Goal: Transaction & Acquisition: Purchase product/service

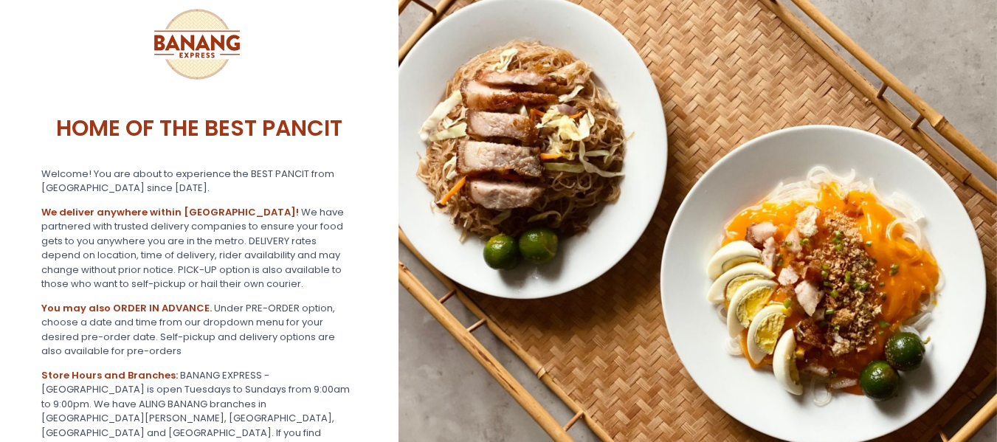
scroll to position [368, 0]
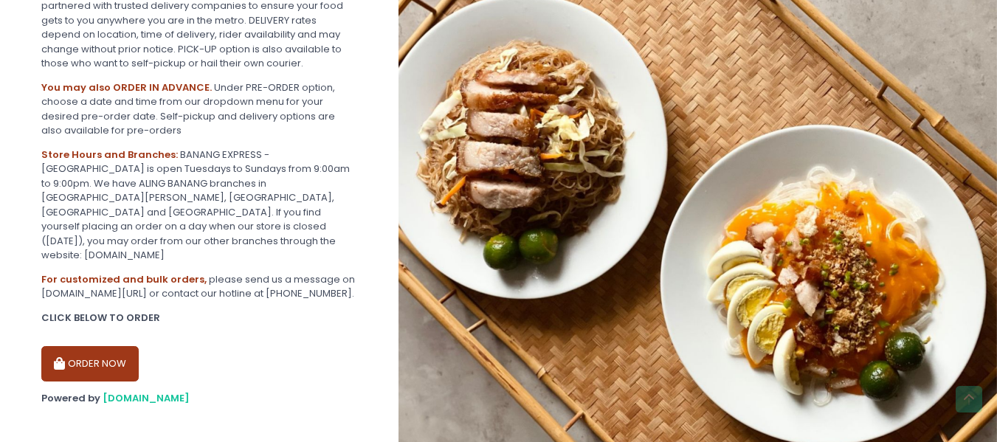
click at [94, 350] on button "ORDER NOW" at bounding box center [89, 363] width 97 height 35
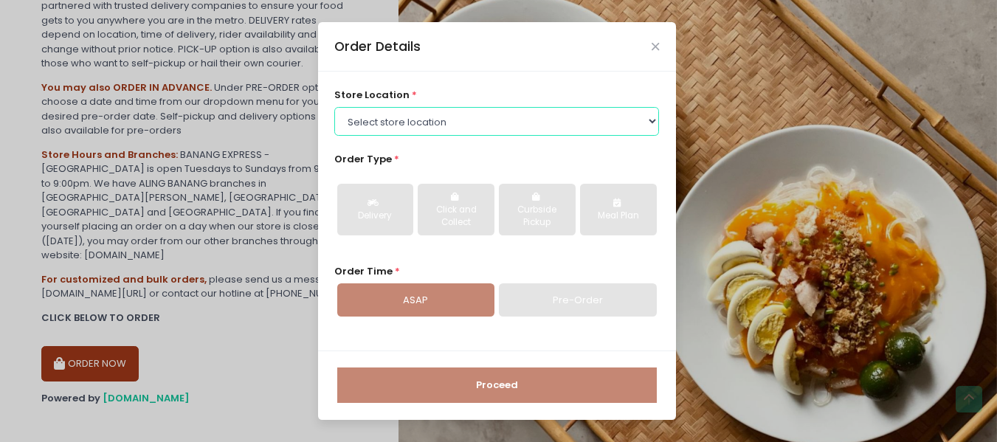
click at [476, 120] on select "Select store location BANANG EXPRESS - [GEOGRAPHIC_DATA], [GEOGRAPHIC_DATA] BAN…" at bounding box center [496, 121] width 325 height 28
select select "675c0ae4bfedf4b19365cabd"
click at [334, 107] on select "Select store location BANANG EXPRESS - [GEOGRAPHIC_DATA], [GEOGRAPHIC_DATA] BAN…" at bounding box center [496, 121] width 325 height 28
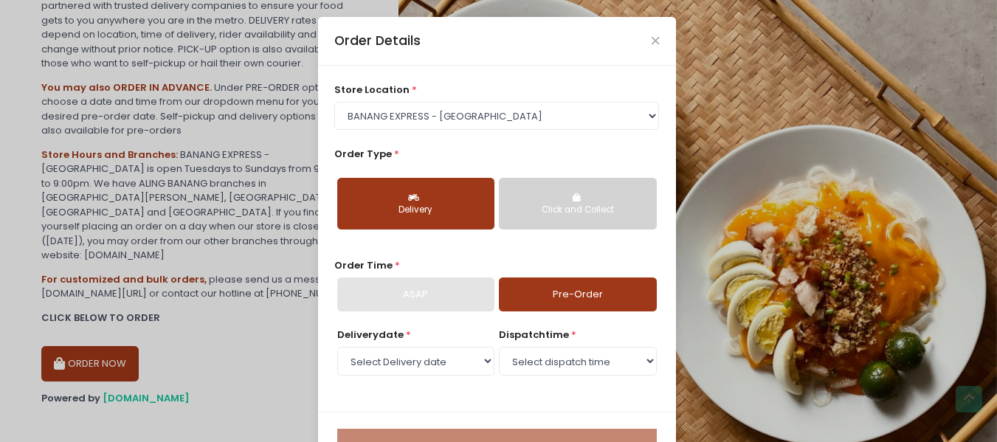
click at [431, 198] on button "Delivery" at bounding box center [415, 204] width 157 height 52
click at [584, 272] on div "Order Time * ASAP Pre-Order" at bounding box center [496, 284] width 325 height 53
click at [423, 351] on select "Select Delivery date [DATE] [DATE] [DATE] [DATE] [DATE] [DATE] [DATE]" at bounding box center [415, 361] width 157 height 28
click at [337, 347] on select "Select Delivery date [DATE] [DATE] [DATE] [DATE] [DATE] [DATE] [DATE]" at bounding box center [415, 361] width 157 height 28
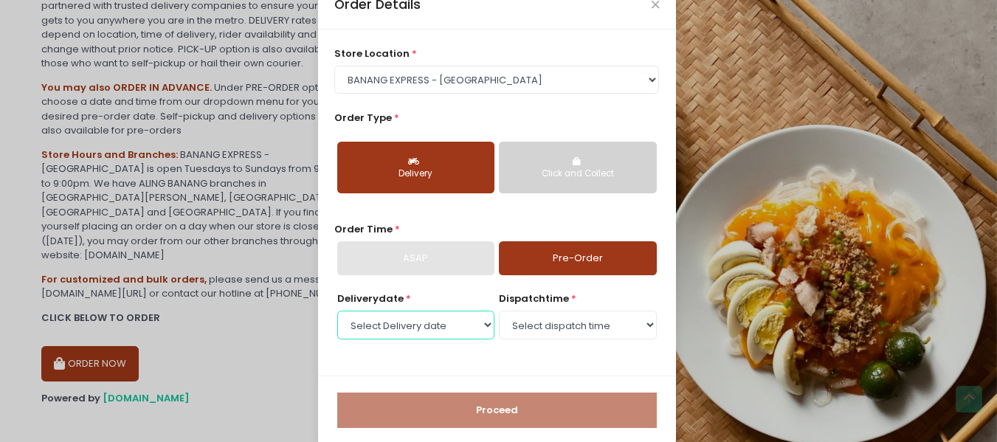
scroll to position [55, 0]
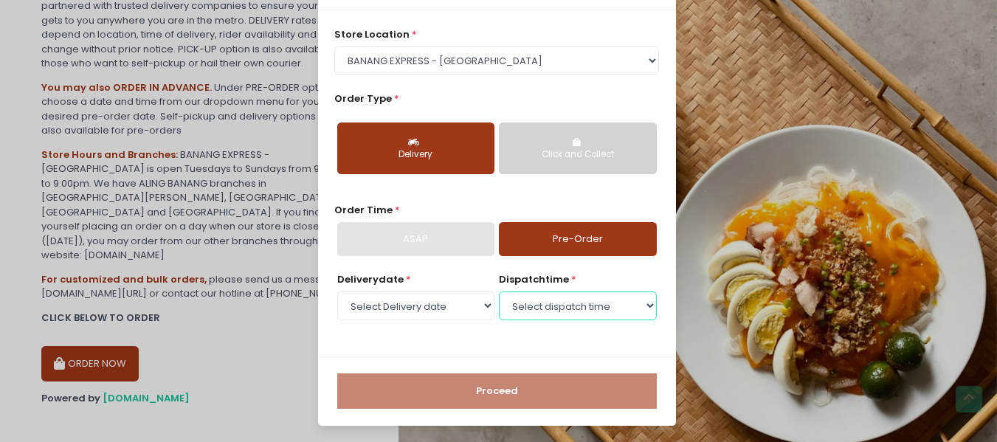
click at [554, 302] on select "Select dispatch time" at bounding box center [577, 306] width 157 height 28
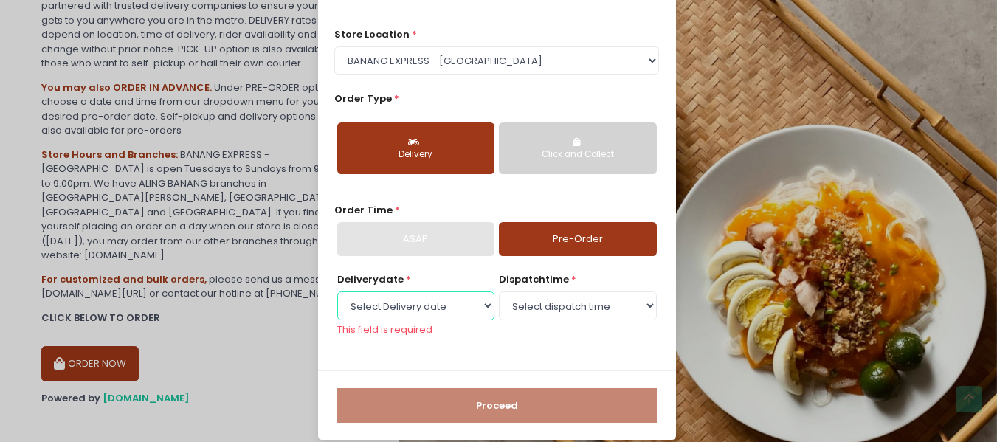
click at [419, 305] on select "Select Delivery date [DATE] [DATE] [DATE] [DATE] [DATE] [DATE] [DATE]" at bounding box center [415, 306] width 157 height 28
select select "[DATE]"
click at [337, 292] on select "Select Delivery date [DATE] [DATE] [DATE] [DATE] [DATE] [DATE] [DATE]" at bounding box center [415, 306] width 157 height 28
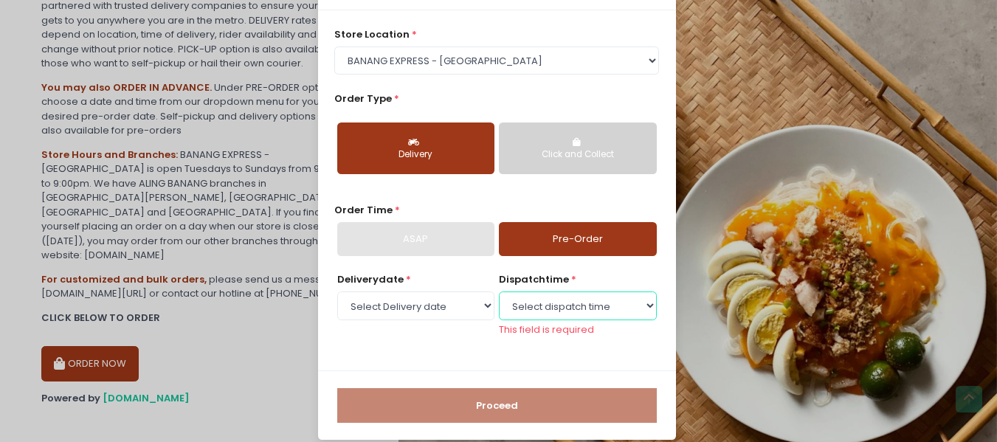
click at [564, 305] on select "Select dispatch time 09:30 AM - 10:00 AM 10:00 AM - 10:30 AM 10:30 AM - 11:00 A…" at bounding box center [577, 306] width 157 height 28
select select "13:00"
click at [499, 292] on select "Select dispatch time 09:30 AM - 10:00 AM 10:00 AM - 10:30 AM 10:30 AM - 11:00 A…" at bounding box center [577, 306] width 157 height 28
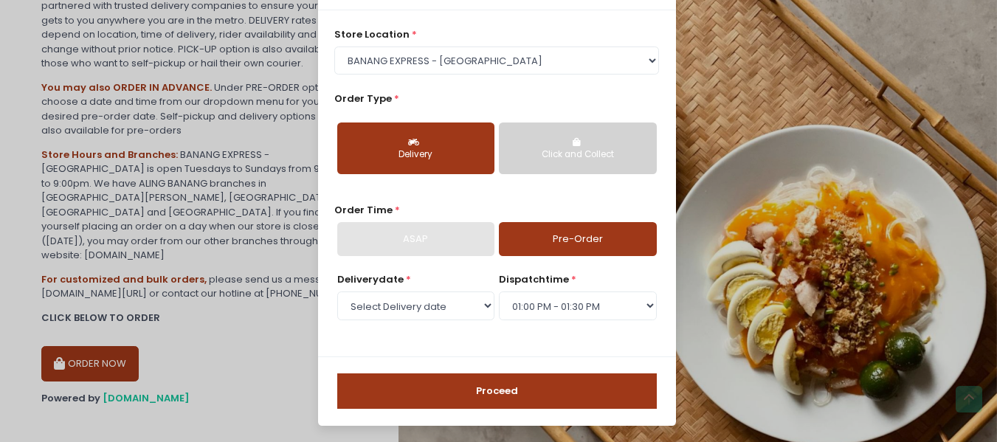
click at [475, 389] on button "Proceed" at bounding box center [497, 390] width 320 height 35
